Goal: Information Seeking & Learning: Learn about a topic

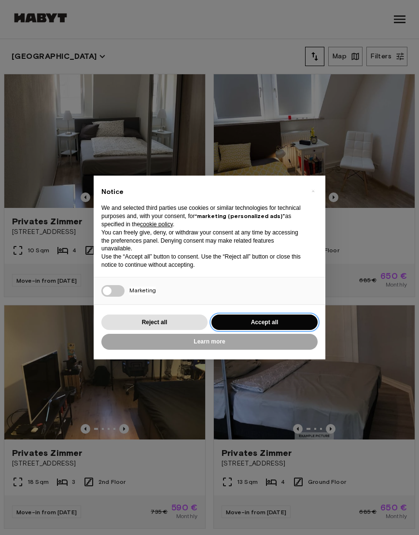
click at [245, 323] on button "Accept all" at bounding box center [264, 323] width 106 height 16
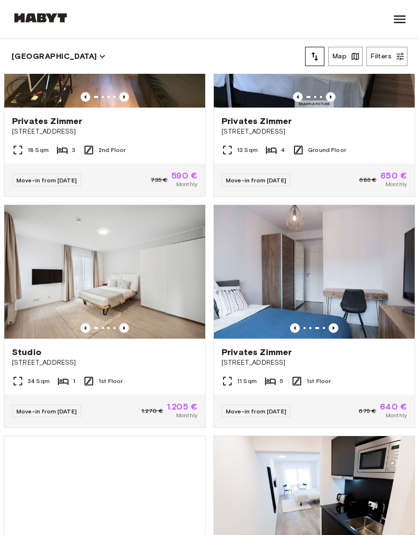
scroll to position [380, 0]
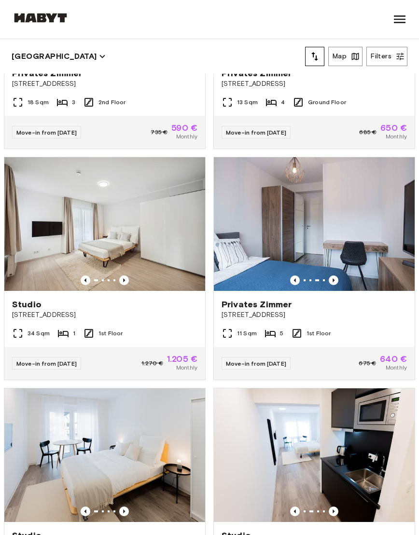
click at [75, 230] on img at bounding box center [104, 224] width 201 height 134
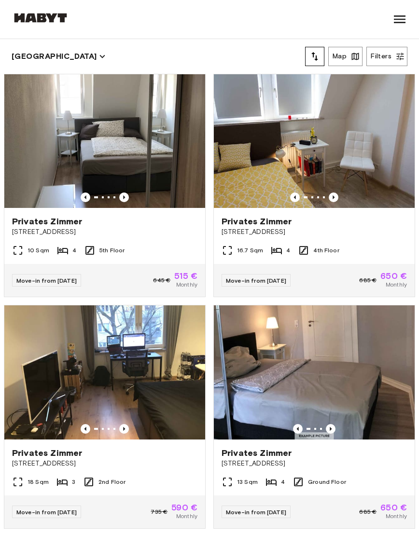
scroll to position [0, 0]
click at [401, 20] on icon at bounding box center [399, 19] width 15 height 15
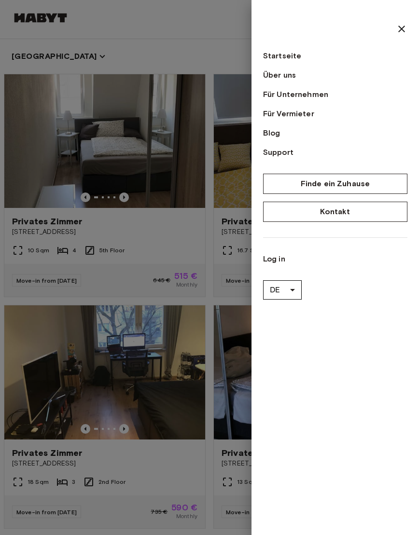
click at [299, 114] on link "Für Vermieter" at bounding box center [335, 114] width 144 height 12
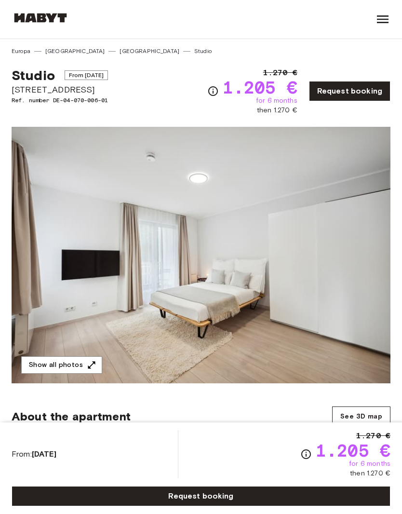
click at [58, 366] on button "Show all photos" at bounding box center [61, 366] width 81 height 18
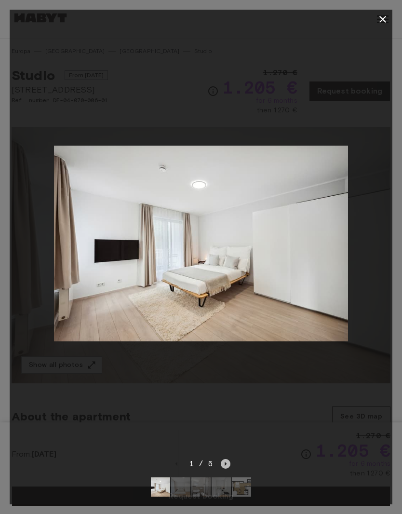
click at [227, 468] on icon "Next image" at bounding box center [226, 464] width 10 height 10
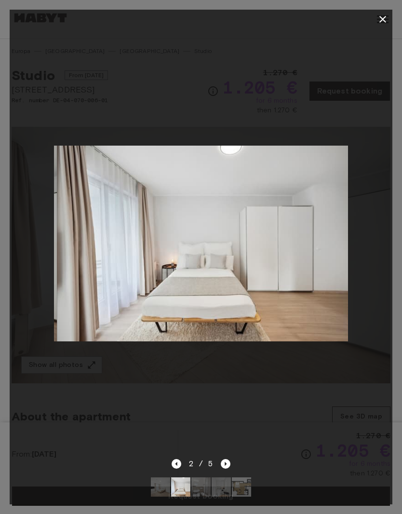
click at [228, 468] on icon "Next image" at bounding box center [226, 464] width 10 height 10
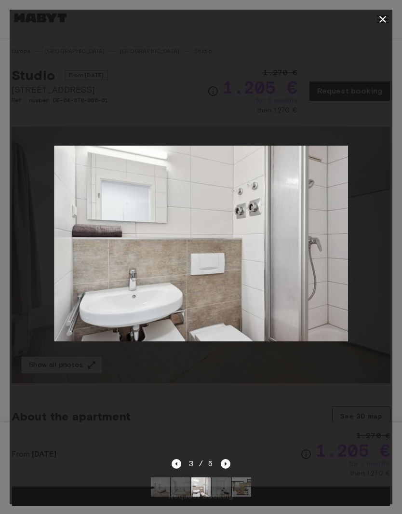
click at [227, 465] on icon "Next image" at bounding box center [226, 464] width 10 height 10
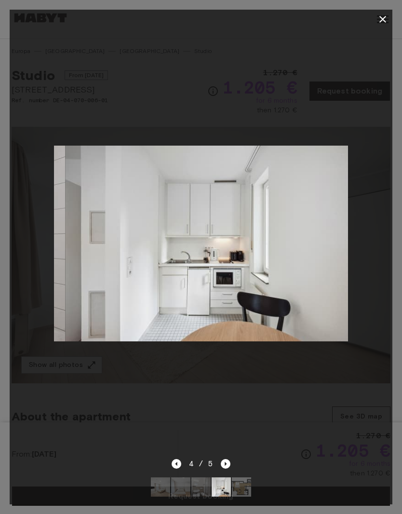
click at [230, 463] on icon "Next image" at bounding box center [226, 464] width 10 height 10
